Goal: Information Seeking & Learning: Learn about a topic

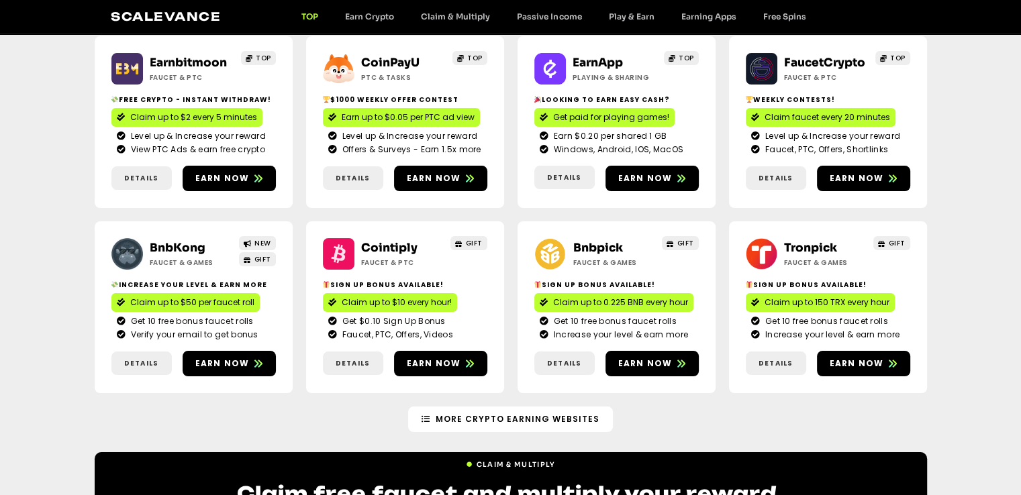
scroll to position [201, 0]
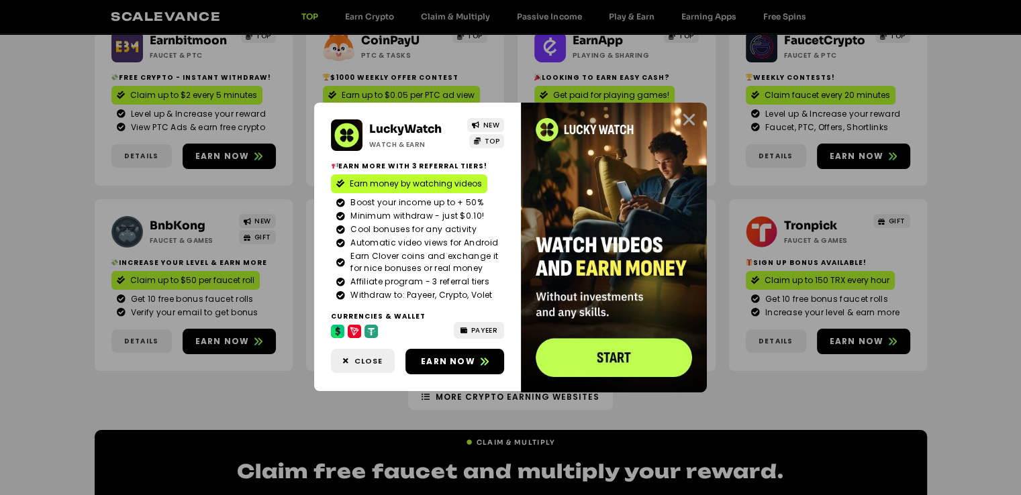
click at [686, 115] on icon "Close" at bounding box center [689, 119] width 17 height 17
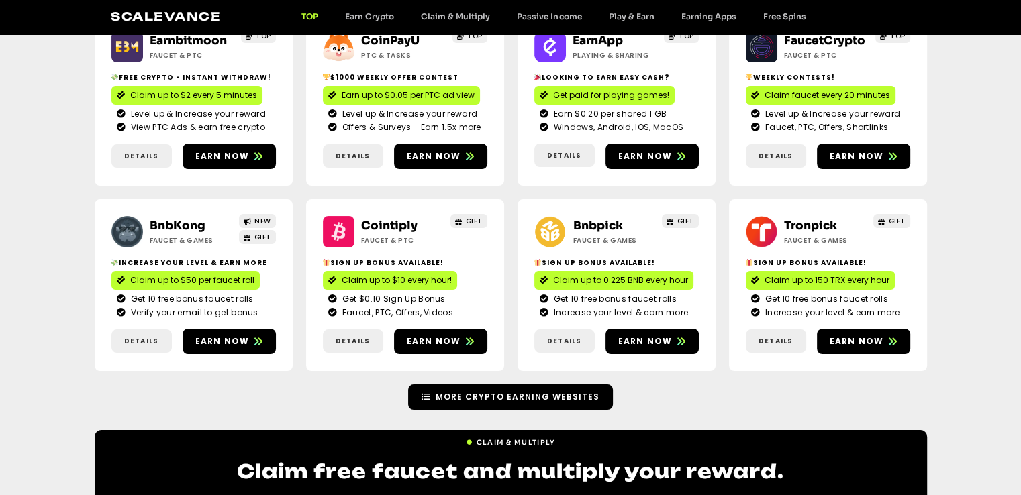
click at [459, 390] on link "More Crypto Earning Websites" at bounding box center [510, 398] width 205 height 26
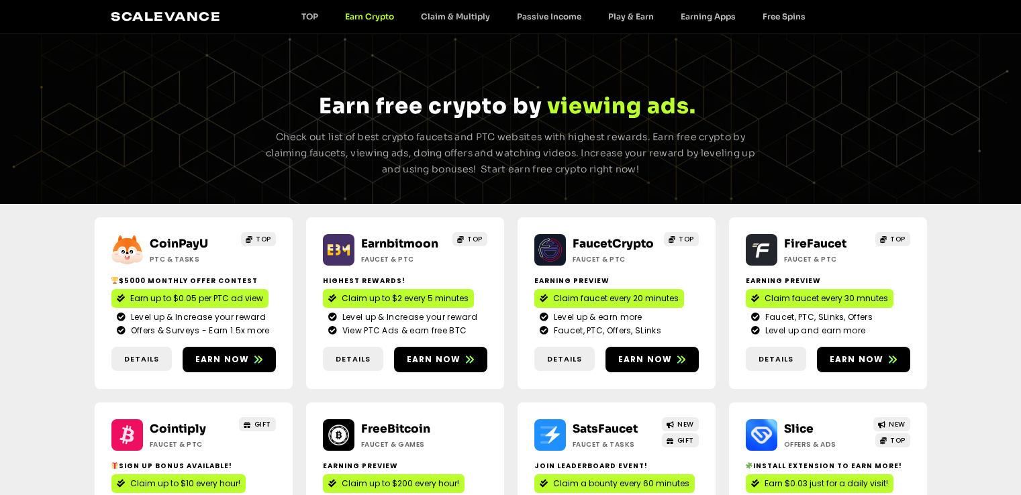
scroll to position [470, 0]
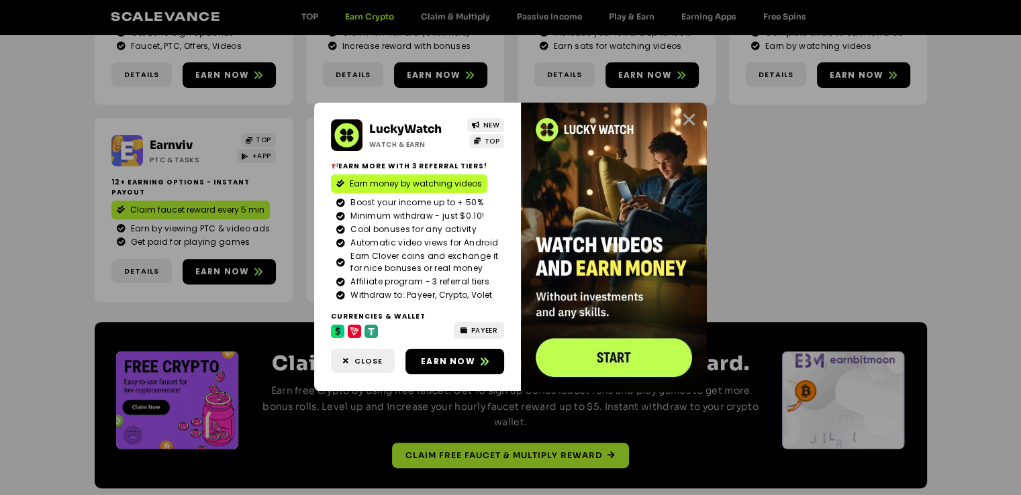
click at [692, 116] on icon "Close" at bounding box center [689, 119] width 17 height 17
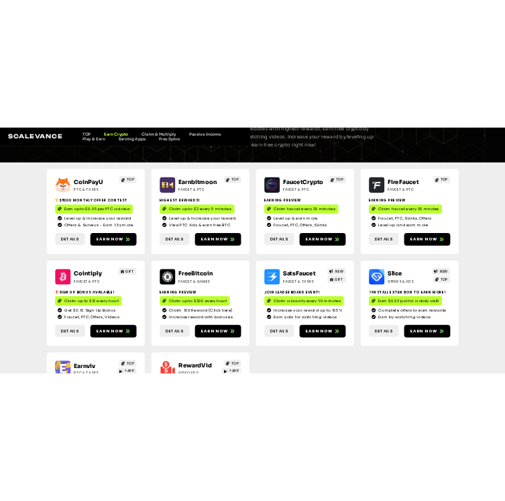
scroll to position [139, 0]
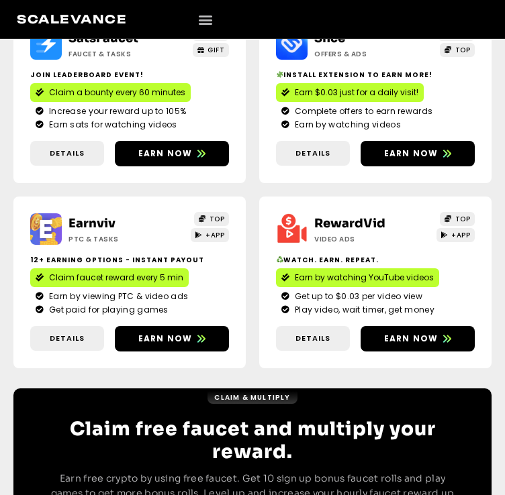
scroll to position [929, 0]
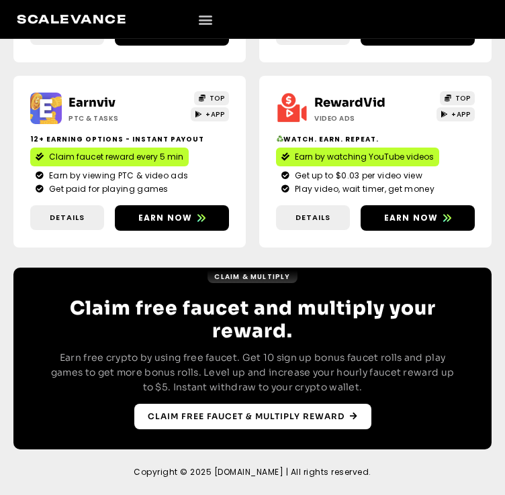
click at [282, 417] on span "Claim free faucet & multiply reward" at bounding box center [246, 417] width 197 height 12
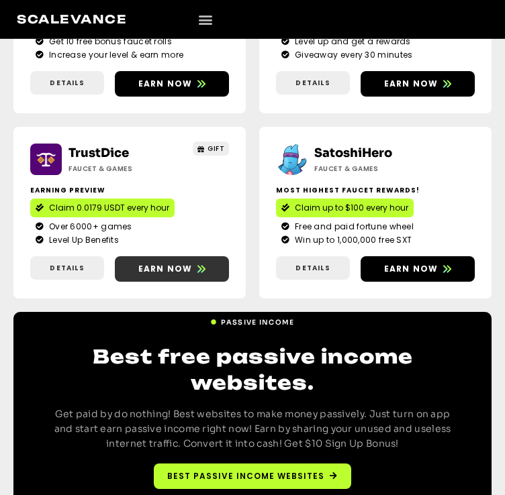
scroll to position [1308, 0]
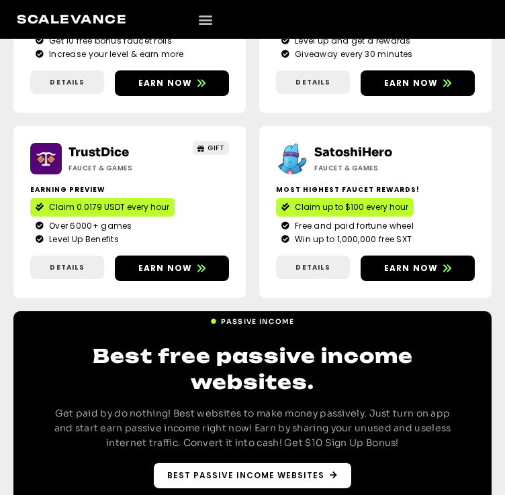
click at [244, 470] on span "Best Passive Income websites" at bounding box center [245, 476] width 157 height 12
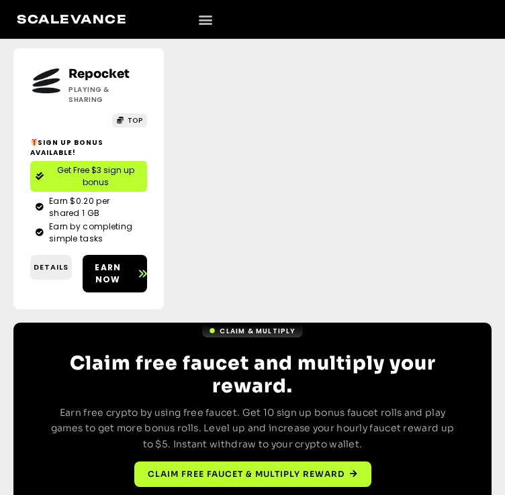
scroll to position [808, 0]
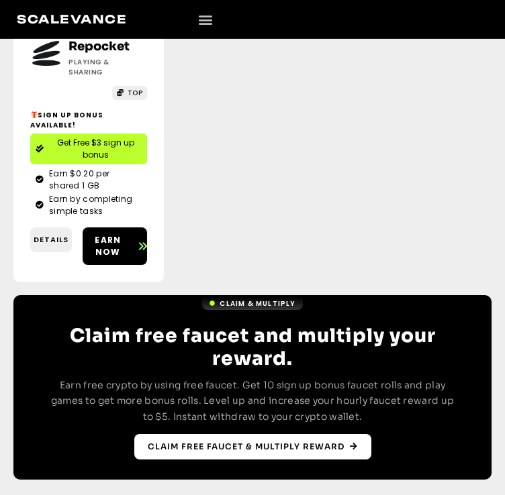
click at [250, 441] on span "Claim free faucet & multiply reward" at bounding box center [246, 447] width 197 height 12
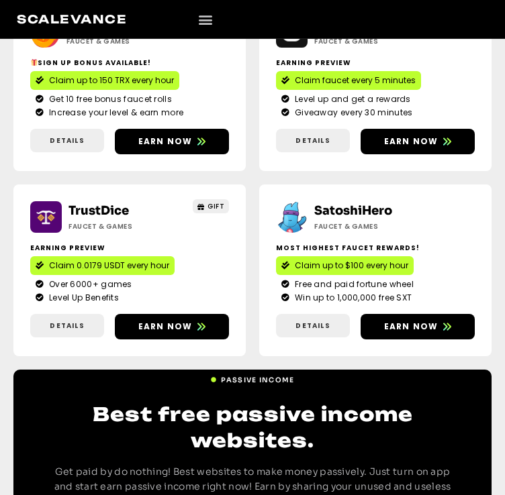
scroll to position [1308, 0]
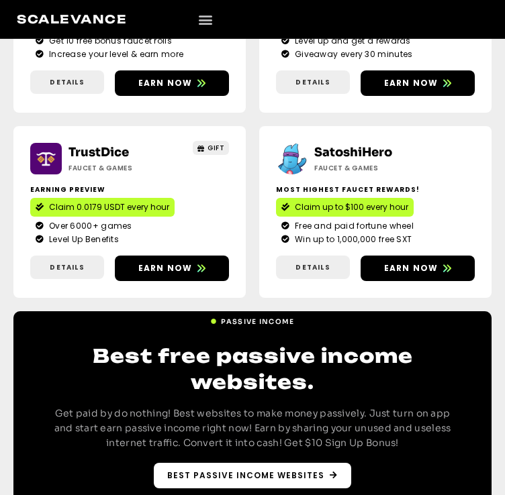
click at [255, 463] on link "Best Passive Income websites" at bounding box center [252, 476] width 197 height 26
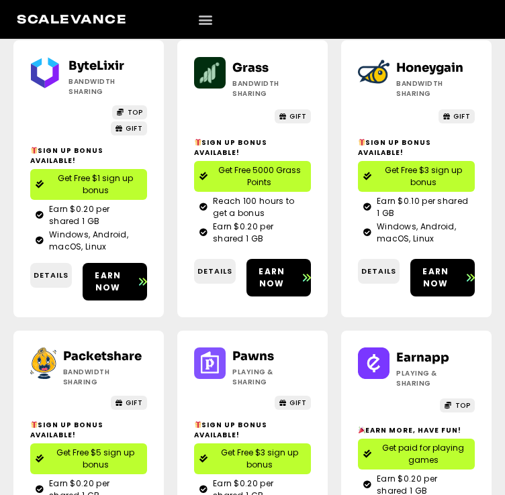
scroll to position [134, 0]
